Goal: Learn about a topic: Learn about a topic

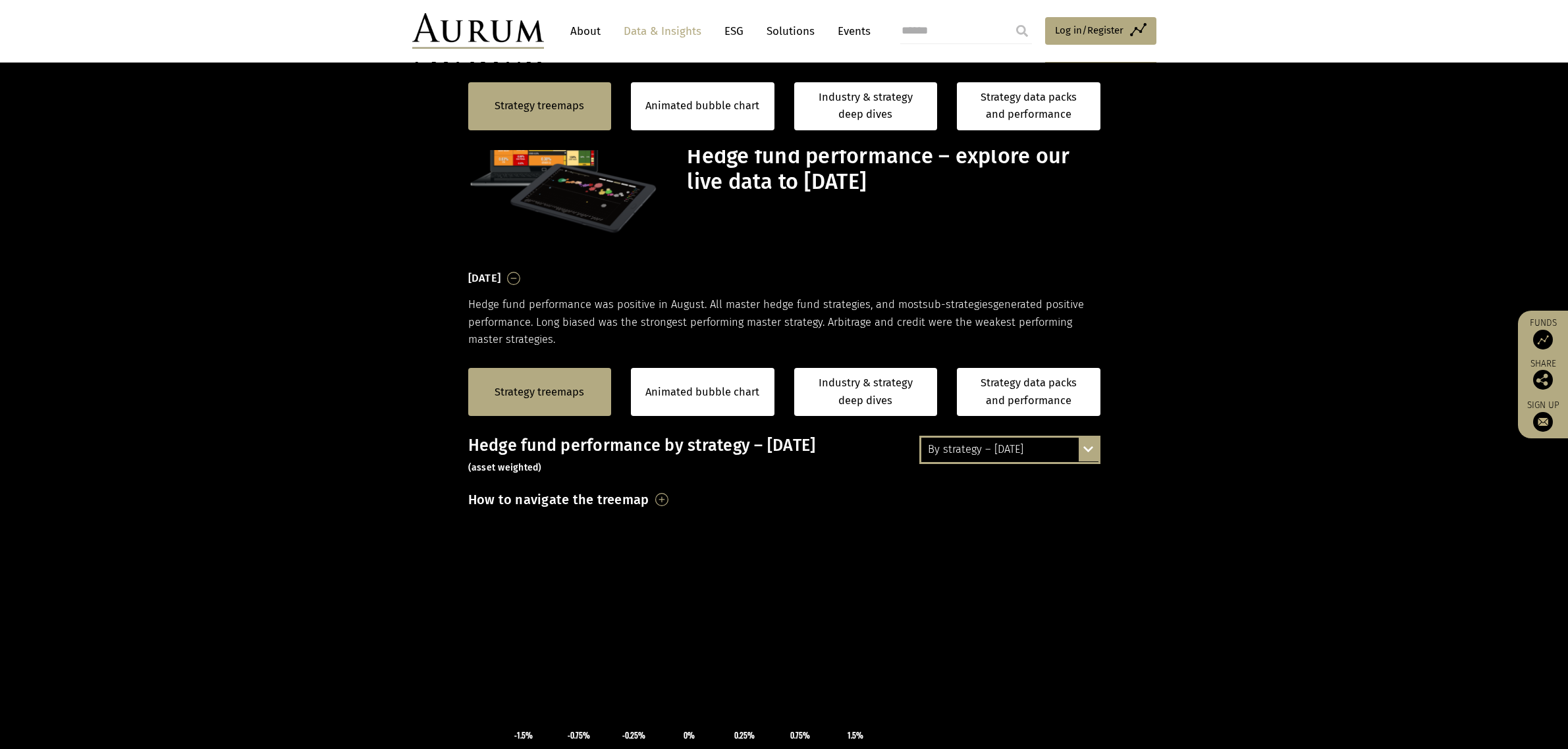
scroll to position [911, 0]
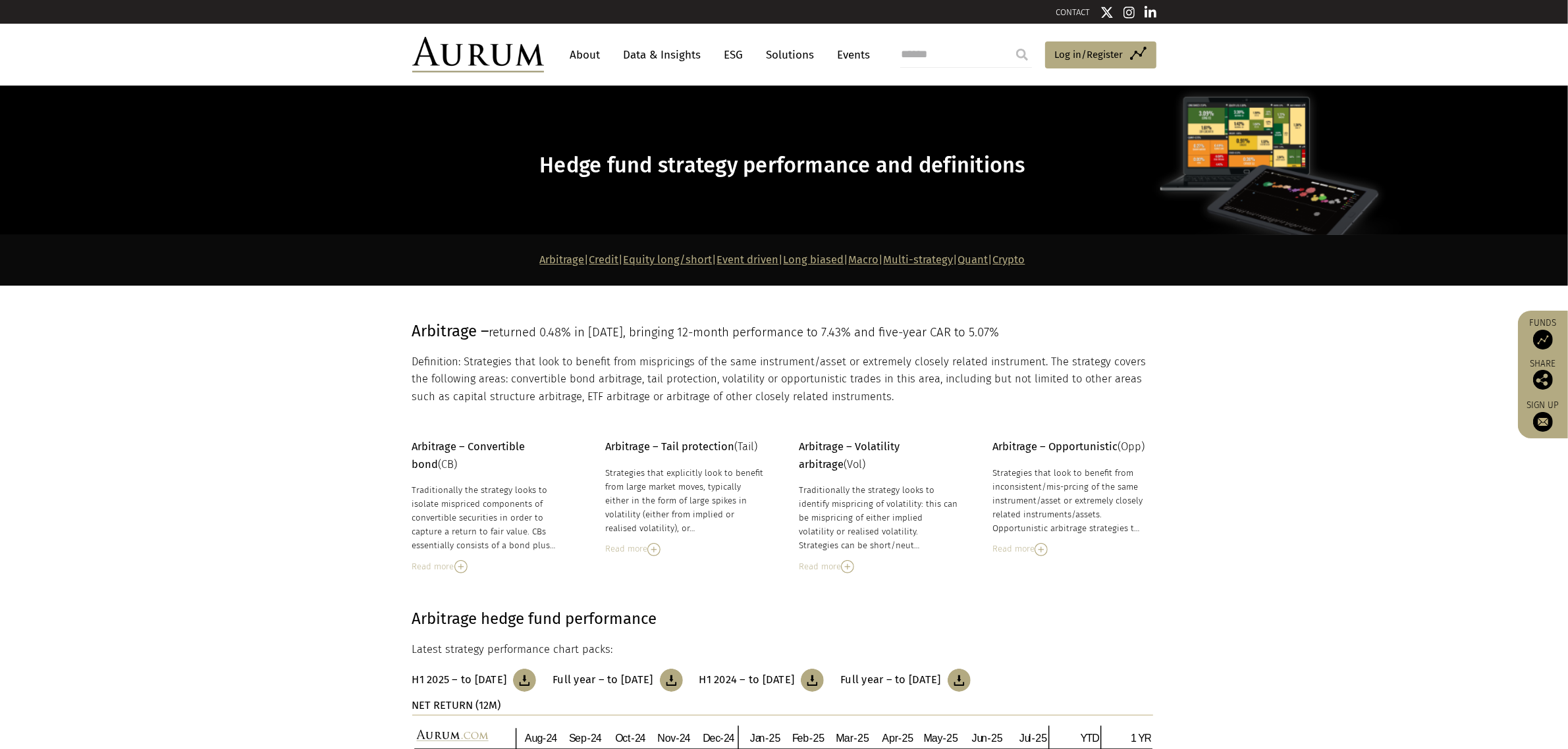
click at [988, 260] on link "Quant" at bounding box center [973, 259] width 30 height 12
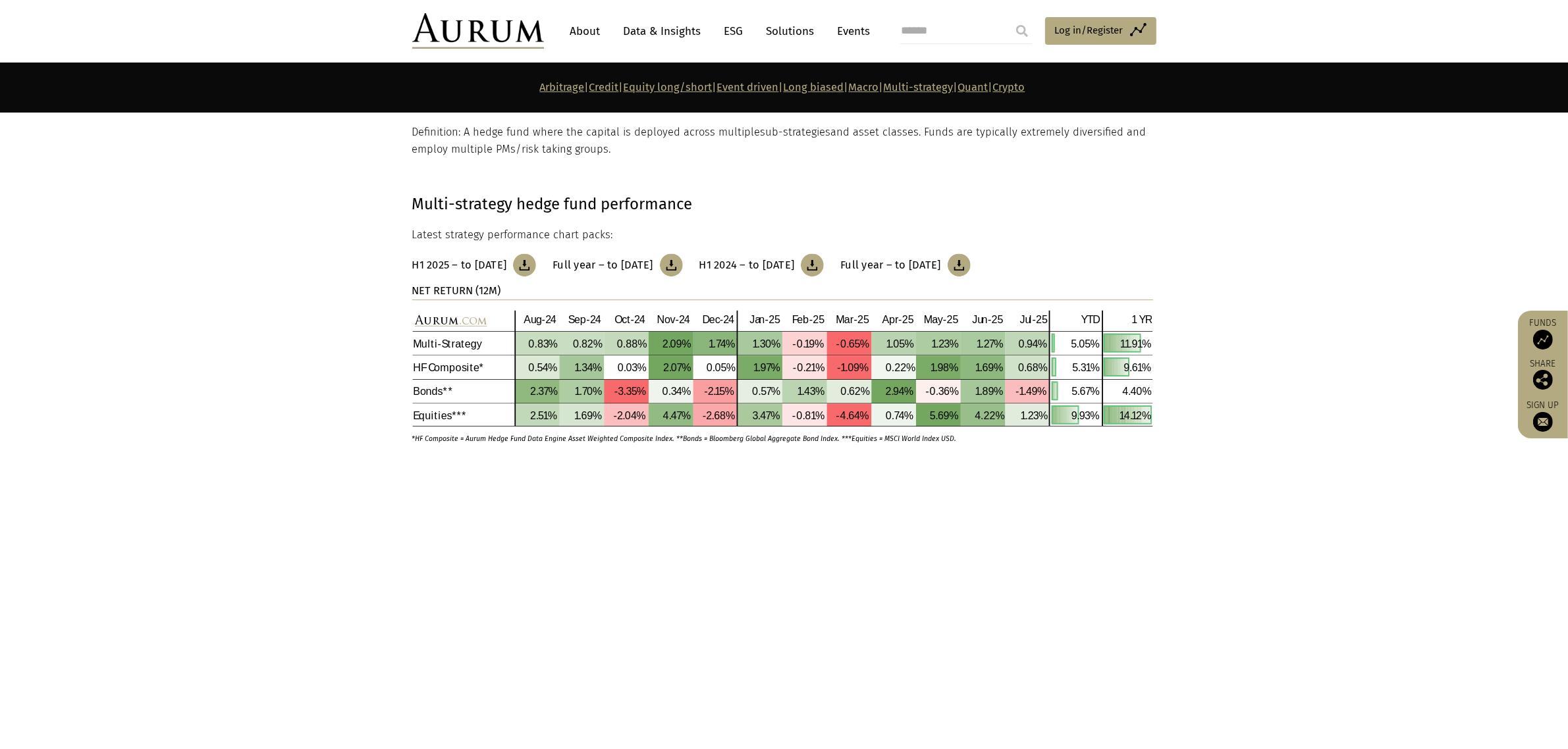
scroll to position [5174, 0]
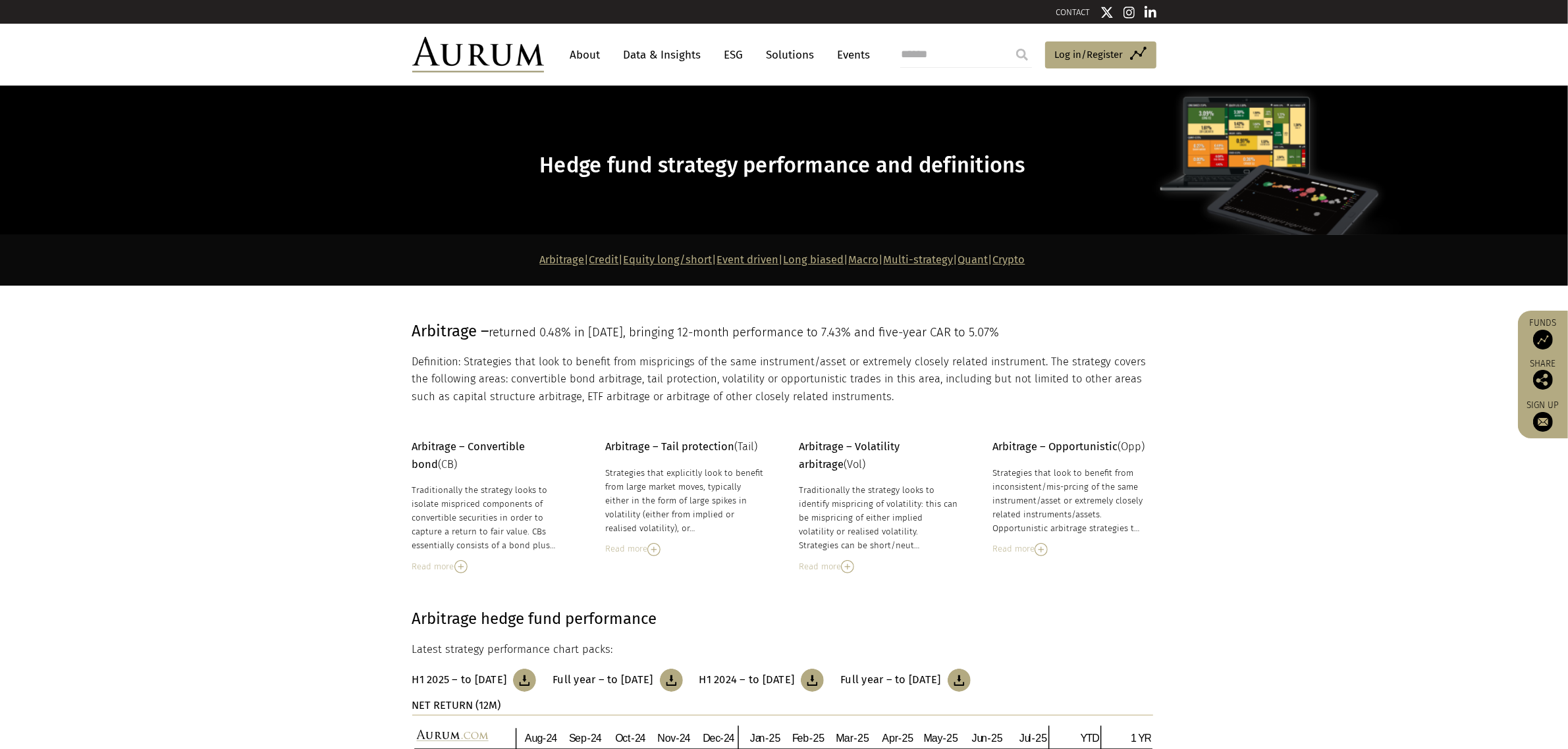
click at [988, 265] on link "Quant" at bounding box center [973, 259] width 30 height 12
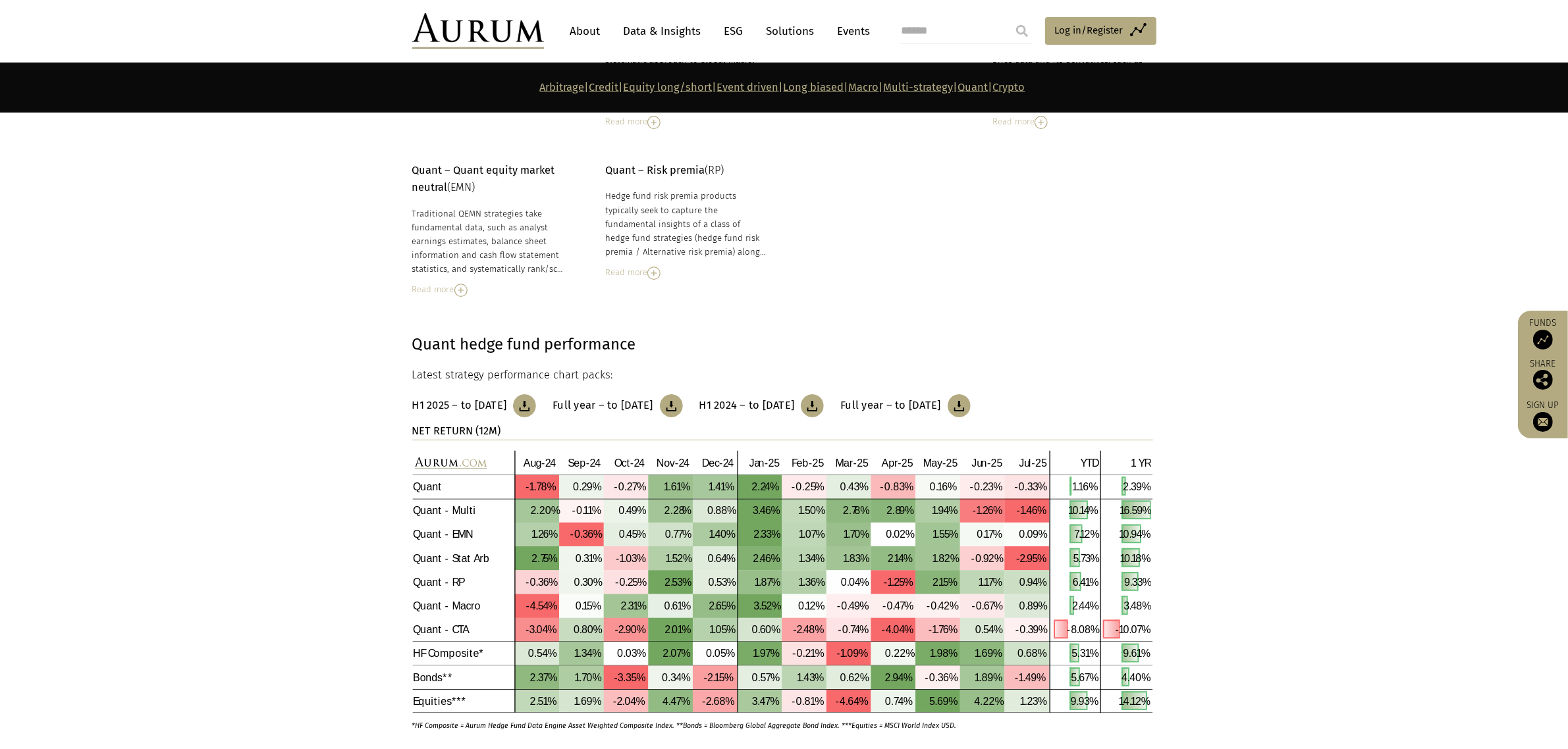
scroll to position [5997, 0]
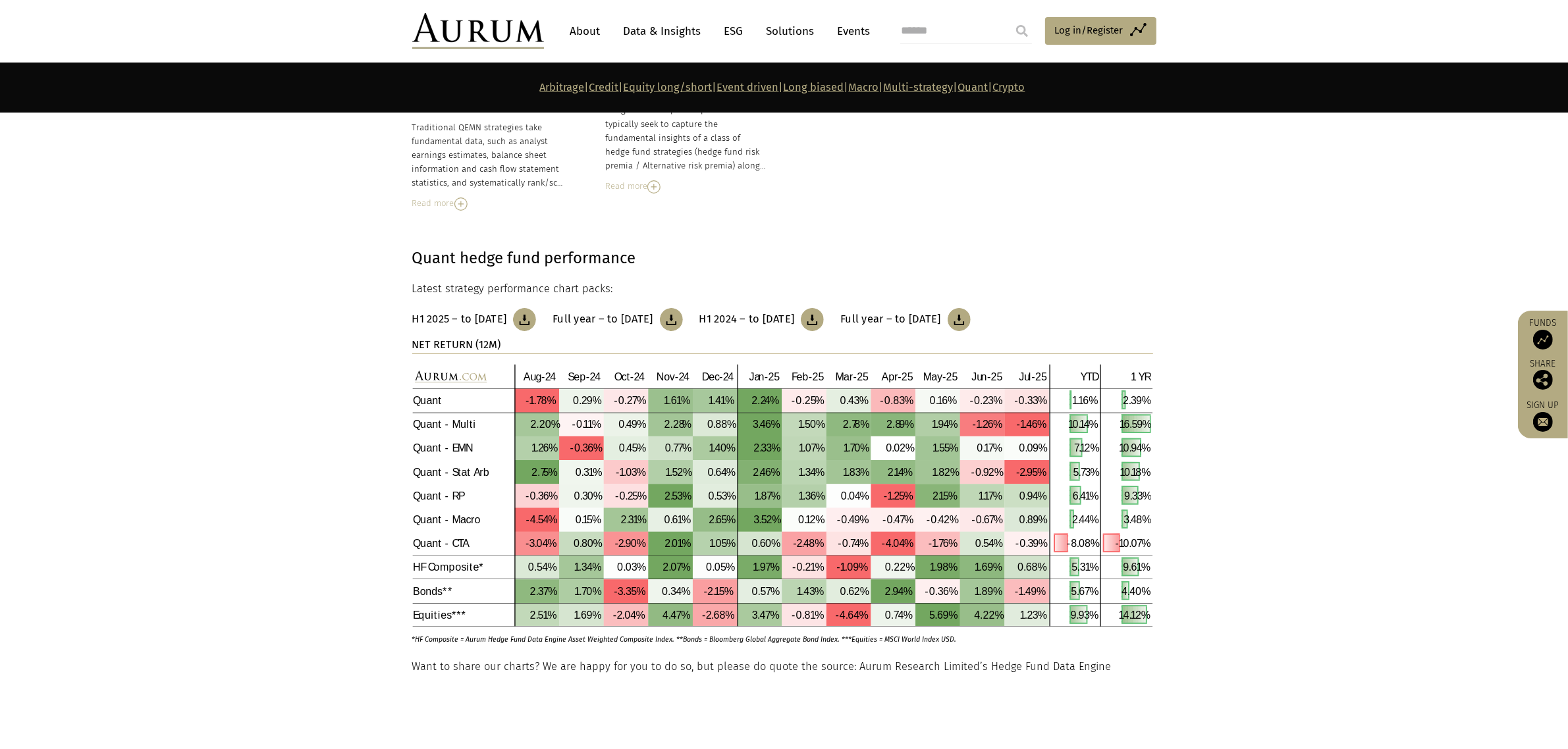
click at [1030, 454] on img at bounding box center [783, 496] width 741 height 263
click at [591, 577] on img at bounding box center [783, 496] width 741 height 263
